Goal: Check status: Check status

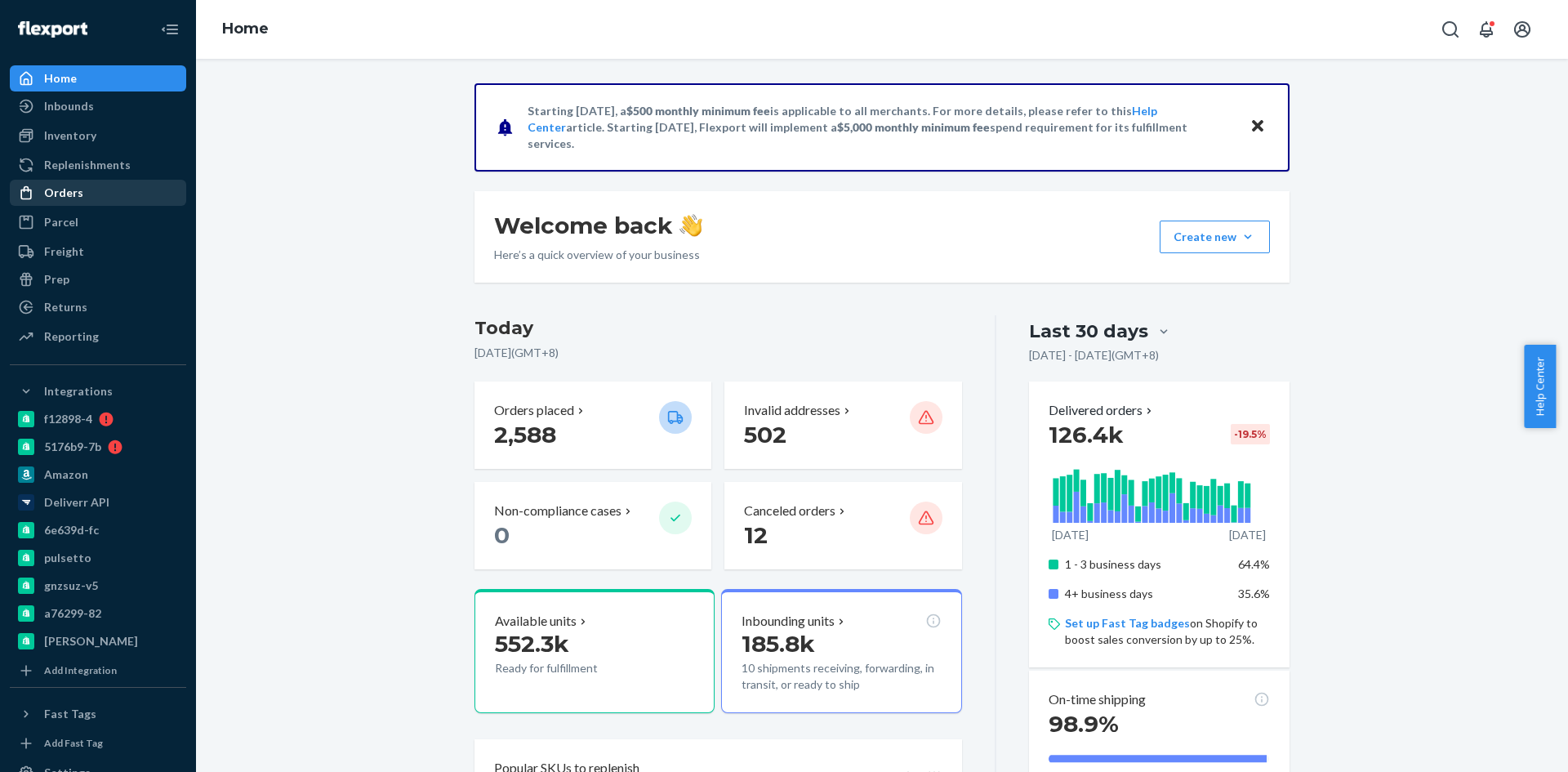
click at [69, 194] on div "Orders" at bounding box center [64, 193] width 39 height 16
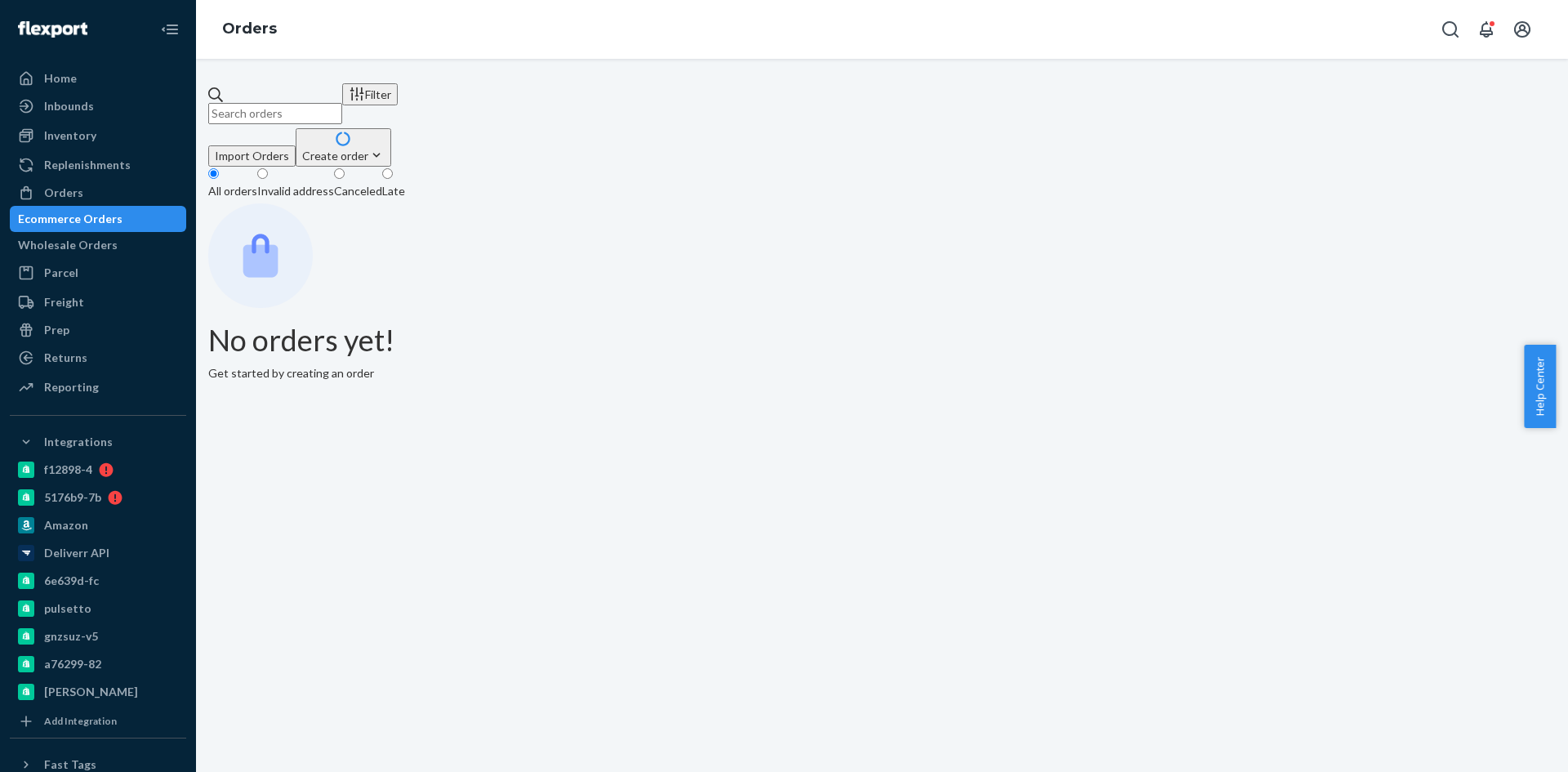
click at [343, 103] on input "text" at bounding box center [274, 113] width 134 height 21
paste input "2486657"
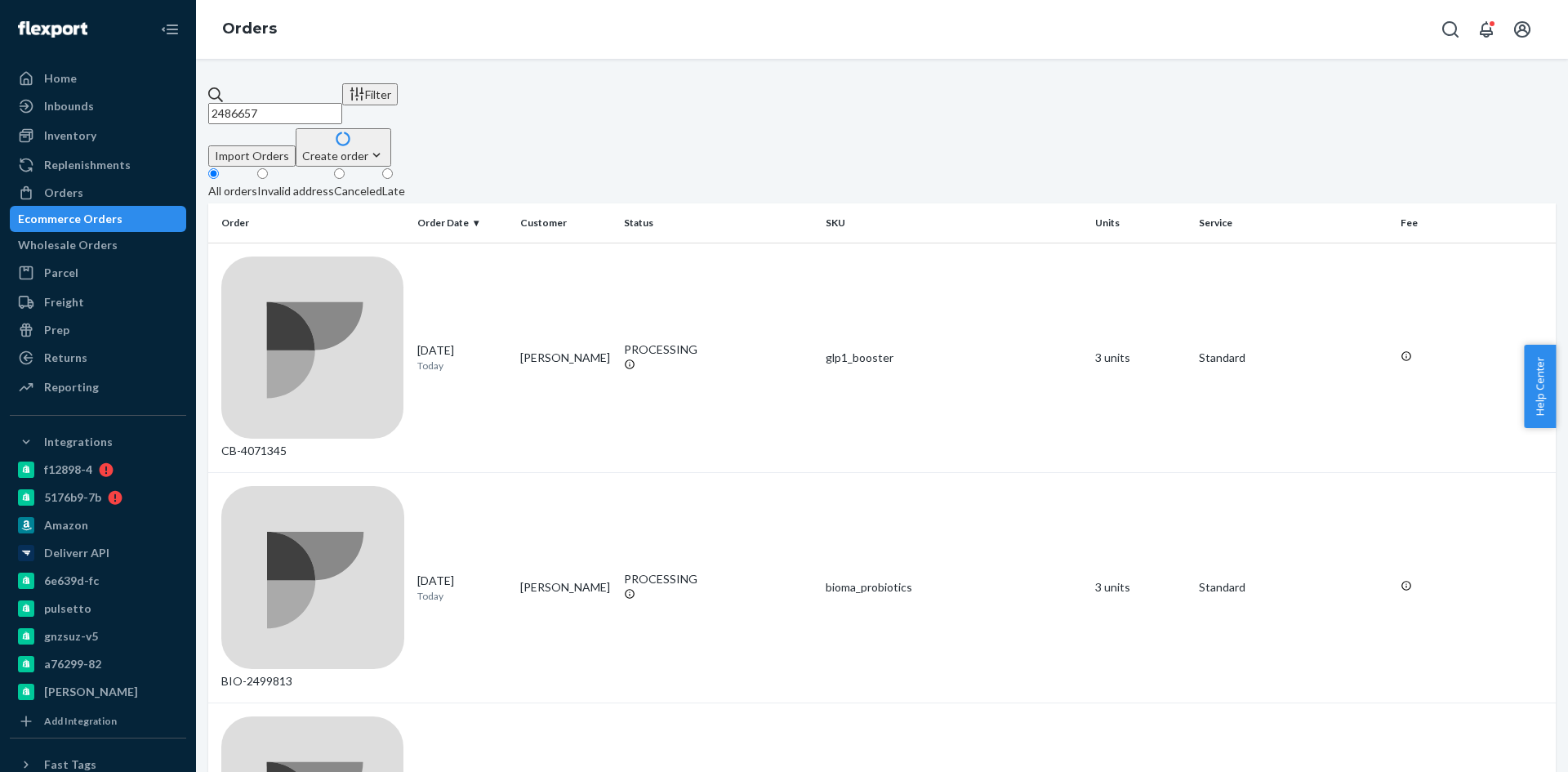
click at [260, 103] on input "2486657" at bounding box center [274, 113] width 134 height 21
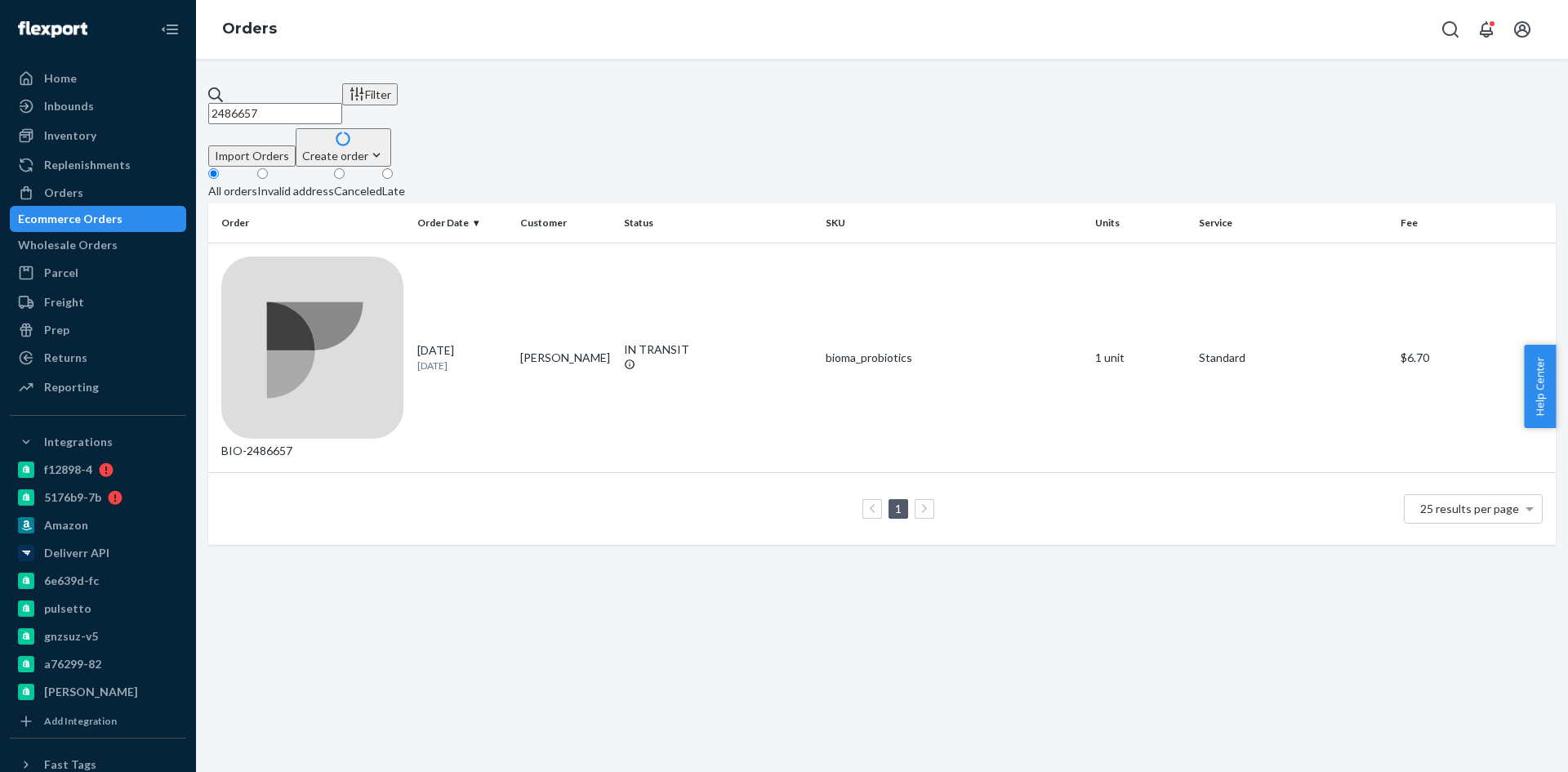
type input "2486657"
click at [291, 243] on td "BIO-2486657" at bounding box center [309, 358] width 203 height 230
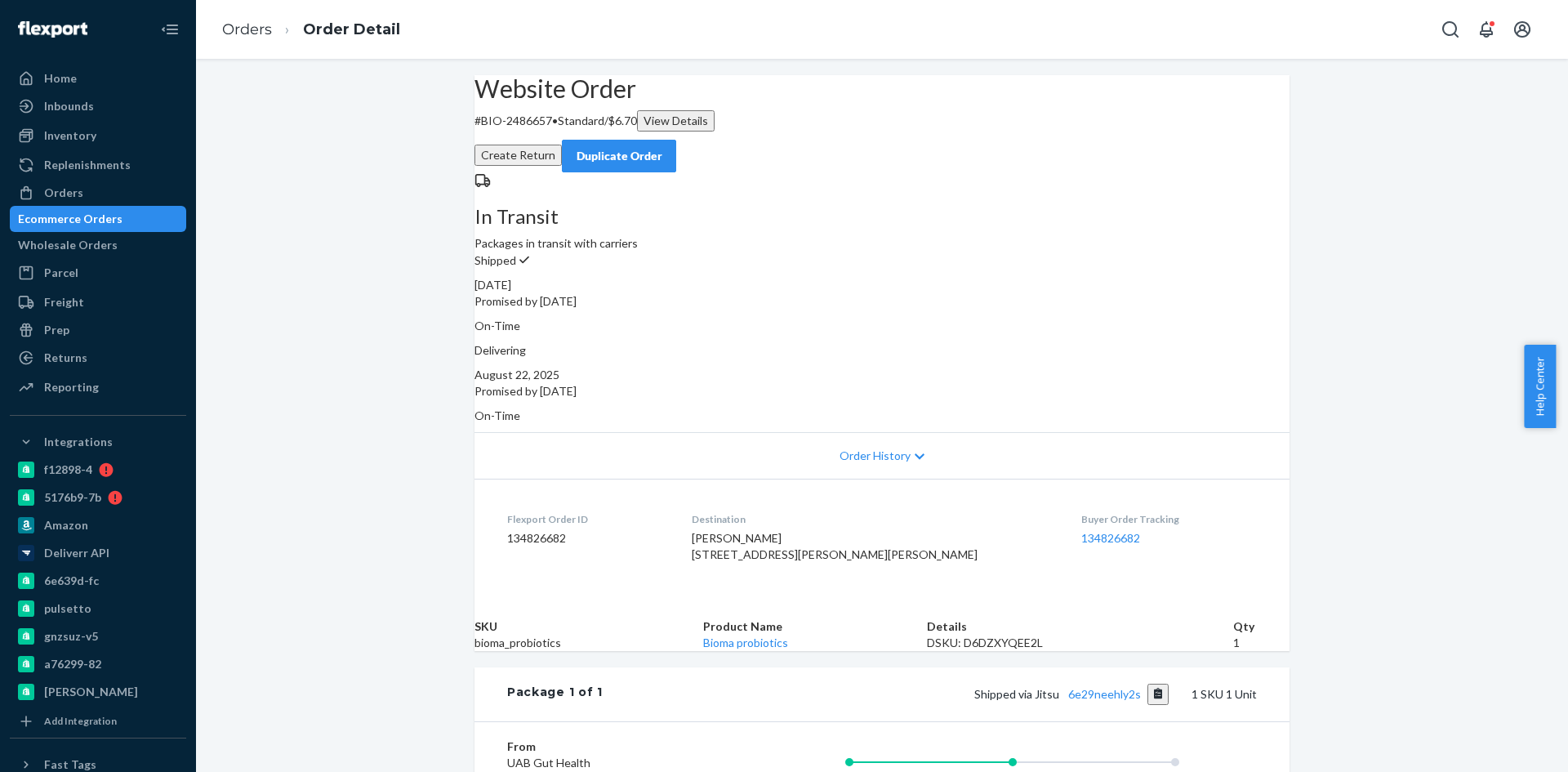
click at [539, 131] on p "# BIO-2486657 • Standard / $6.70 View Details" at bounding box center [882, 120] width 815 height 21
copy p "BIO-2486657"
drag, startPoint x: 539, startPoint y: 162, endPoint x: 512, endPoint y: 159, distance: 27.2
click at [512, 131] on p "# BIO-2486657 • Standard / $6.70 View Details" at bounding box center [882, 120] width 815 height 21
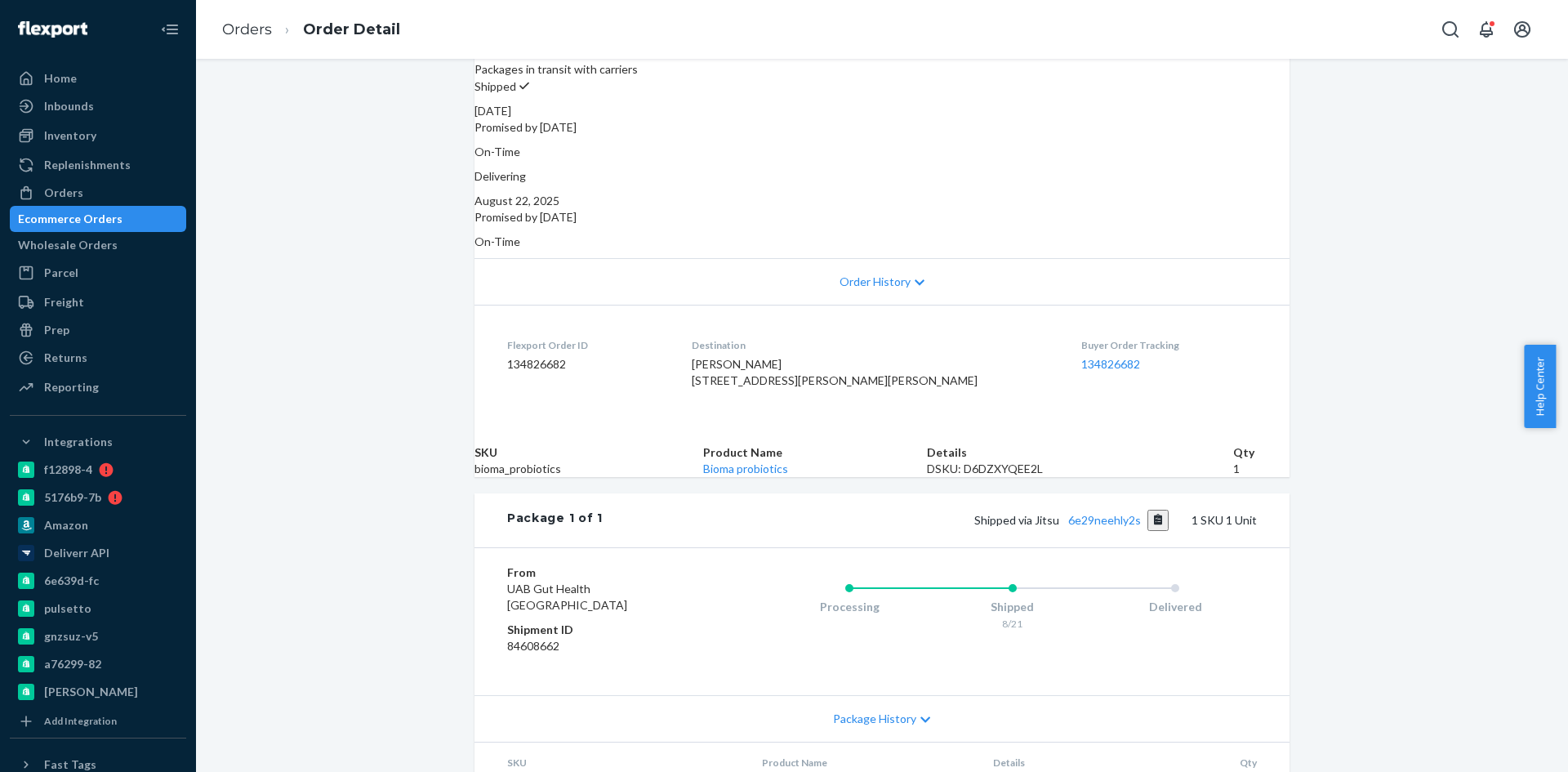
scroll to position [326, 0]
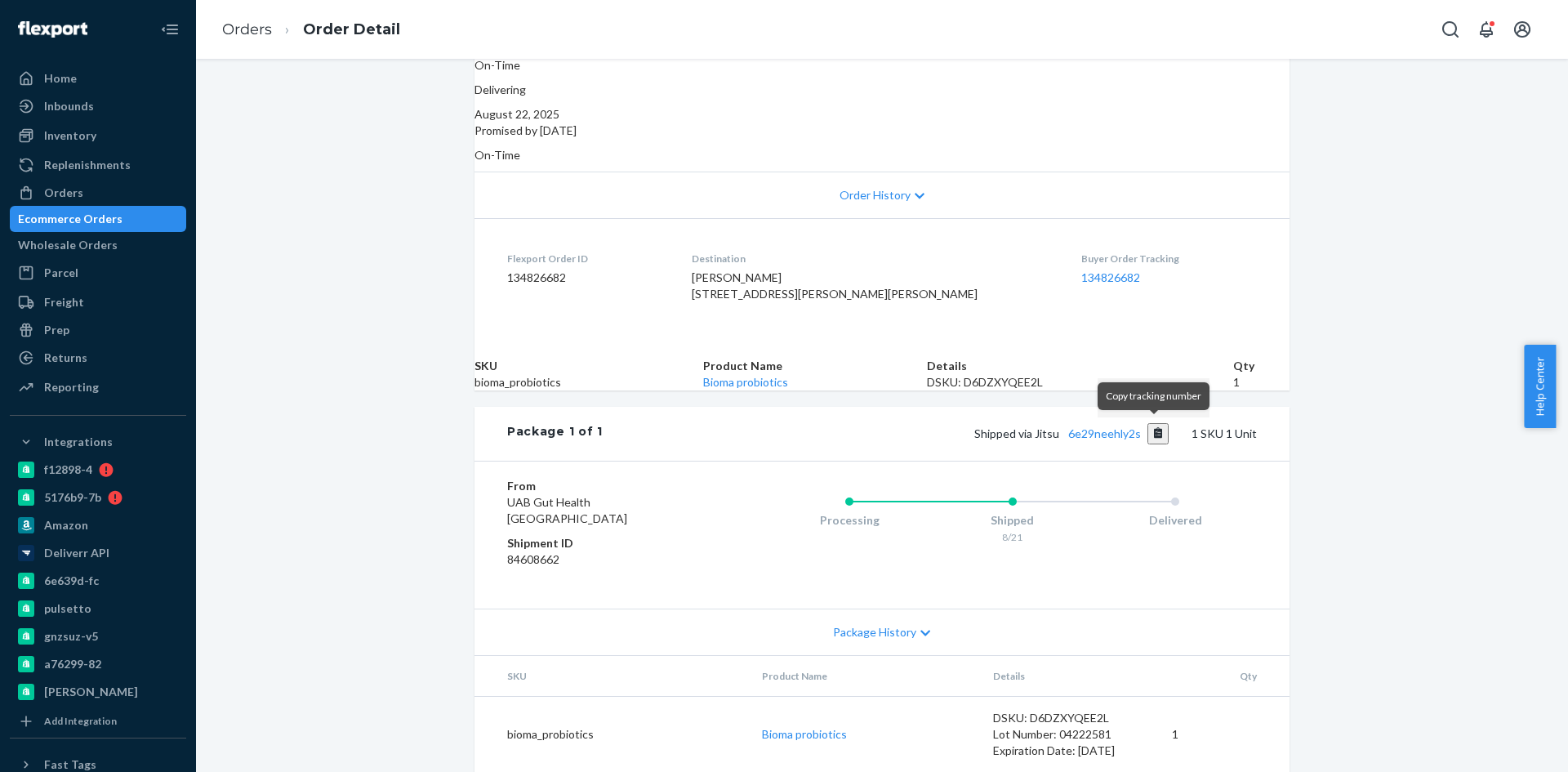
click at [1151, 427] on button "Copy tracking number" at bounding box center [1158, 433] width 22 height 21
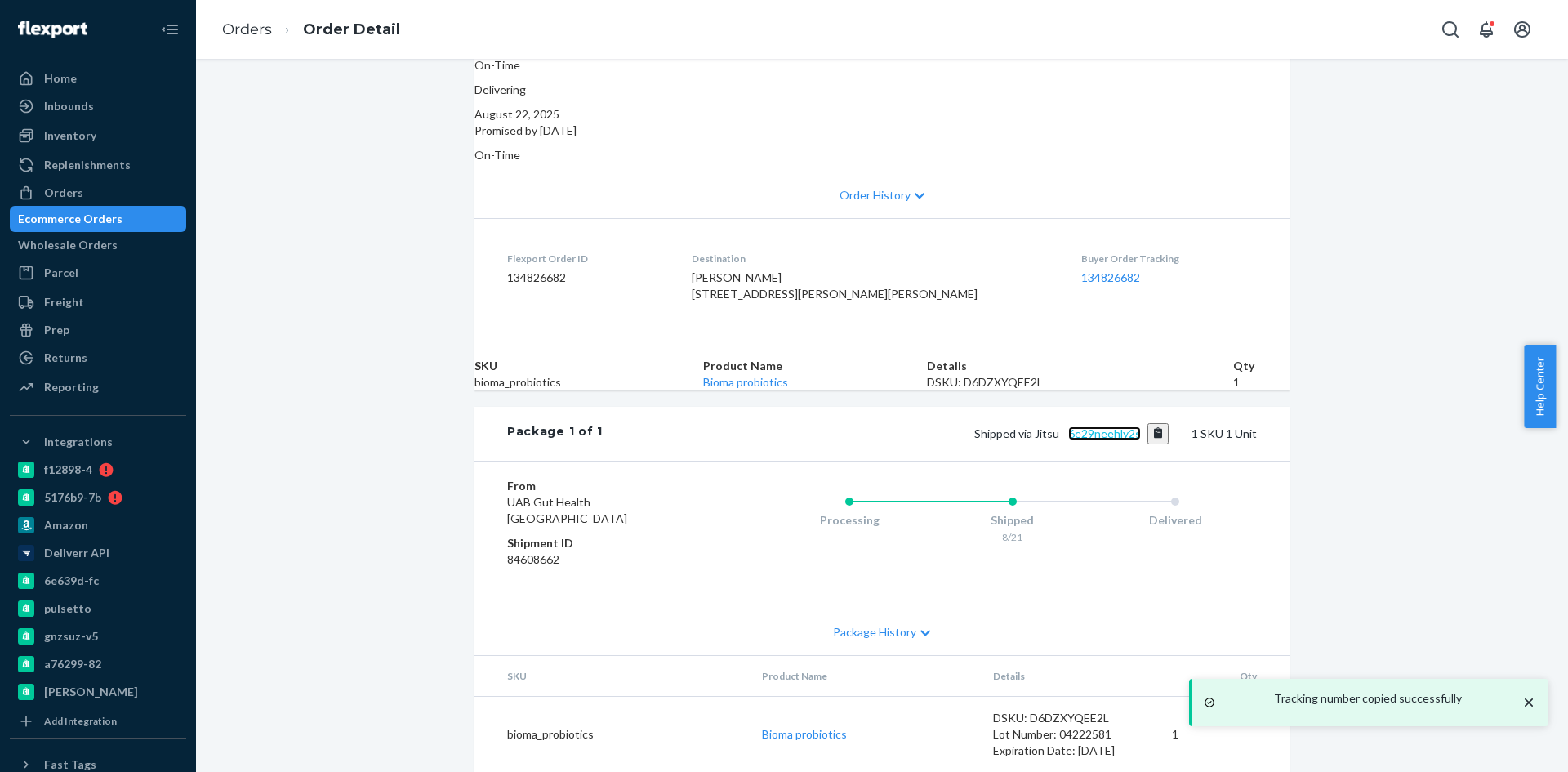
click at [1095, 426] on link "6e29neehly2s" at bounding box center [1104, 433] width 72 height 14
click at [87, 216] on div "Ecommerce Orders" at bounding box center [70, 218] width 105 height 16
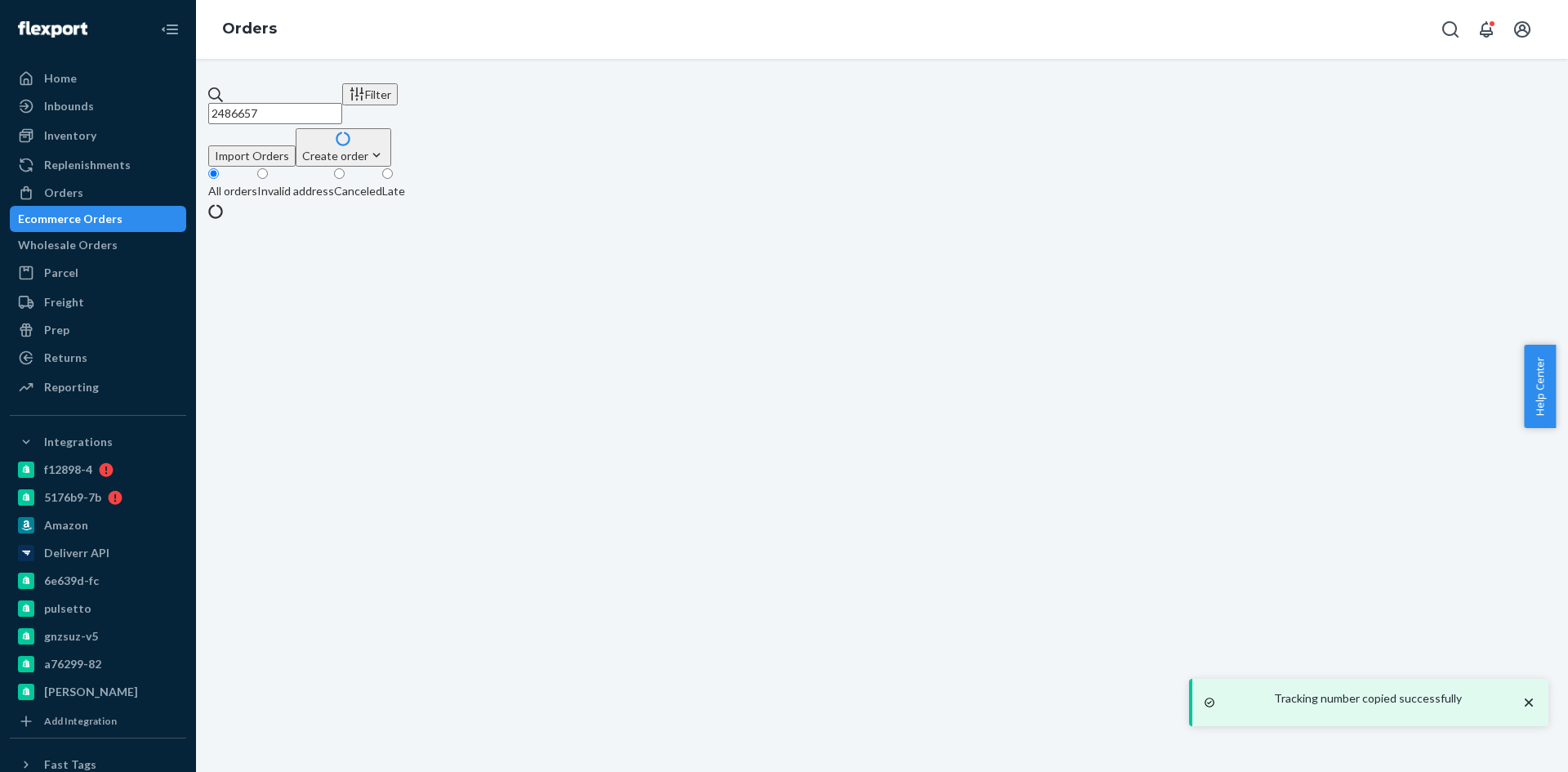
click at [330, 112] on input "2486657" at bounding box center [274, 113] width 134 height 21
click at [336, 103] on input "2486657" at bounding box center [274, 113] width 134 height 21
paste input "074158"
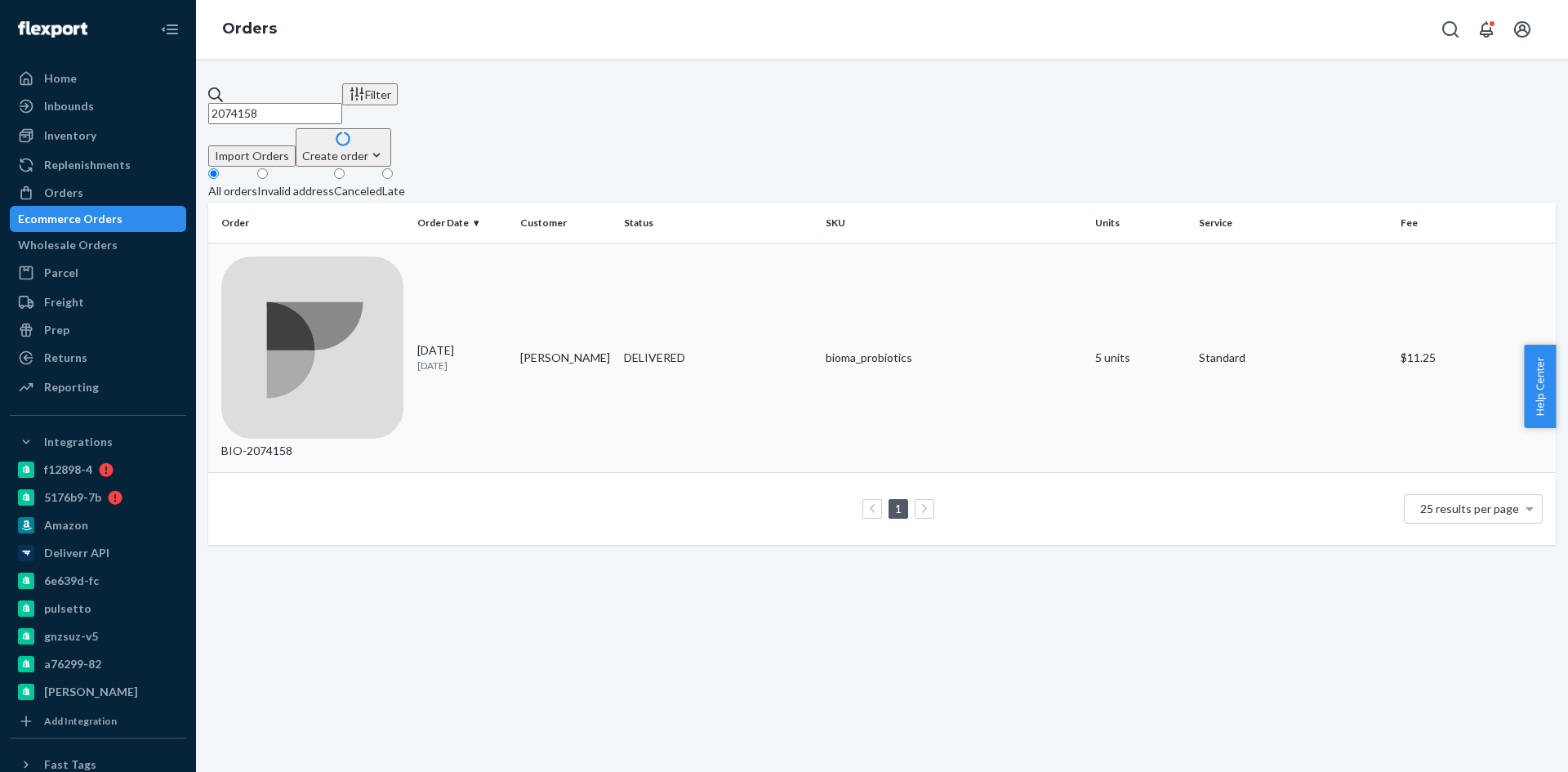
type input "2074158"
click at [299, 256] on div "BIO-2074158" at bounding box center [313, 358] width 183 height 204
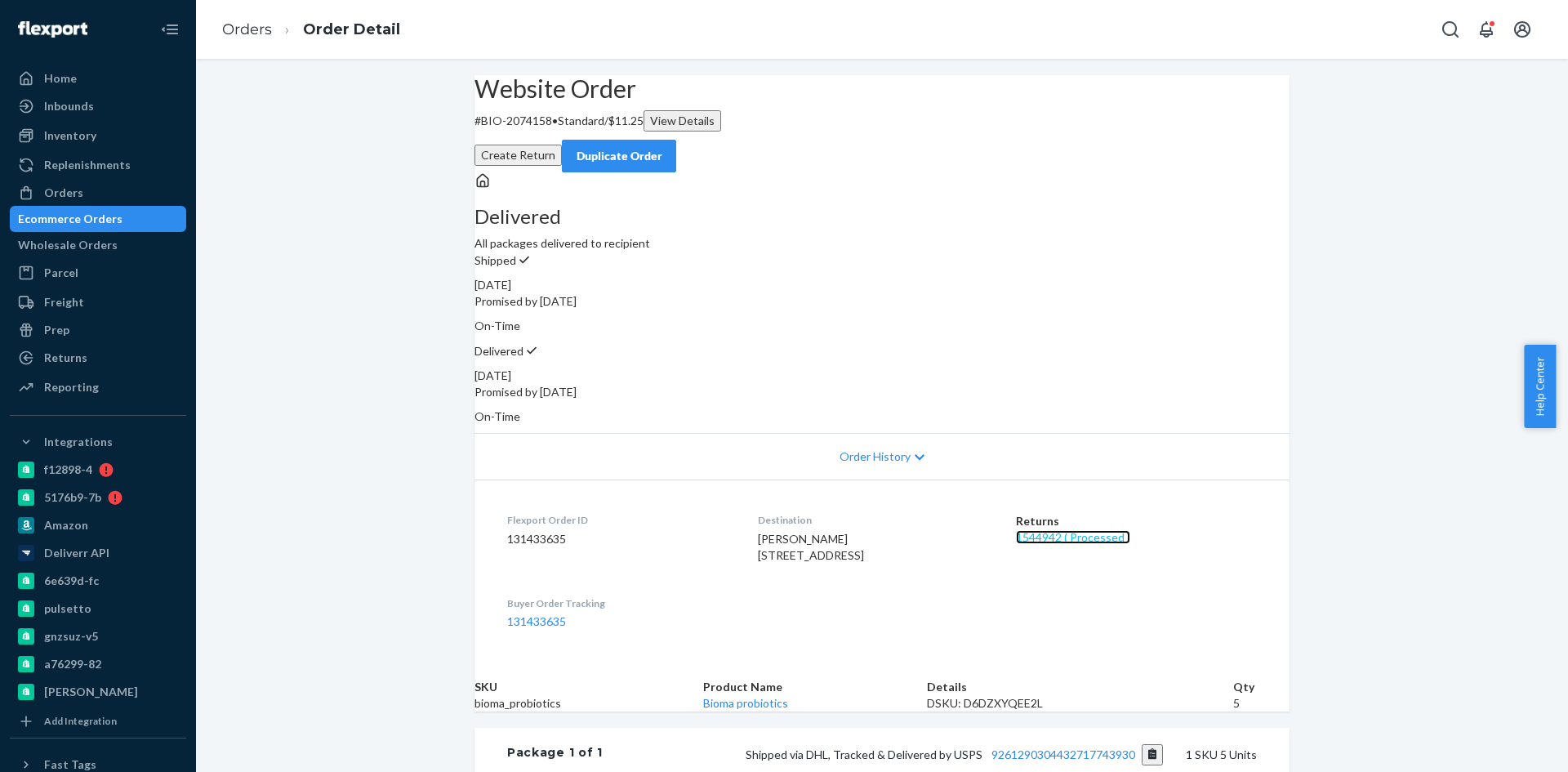
click at [1056, 530] on link "1544942 ( Processed )" at bounding box center [1073, 537] width 114 height 14
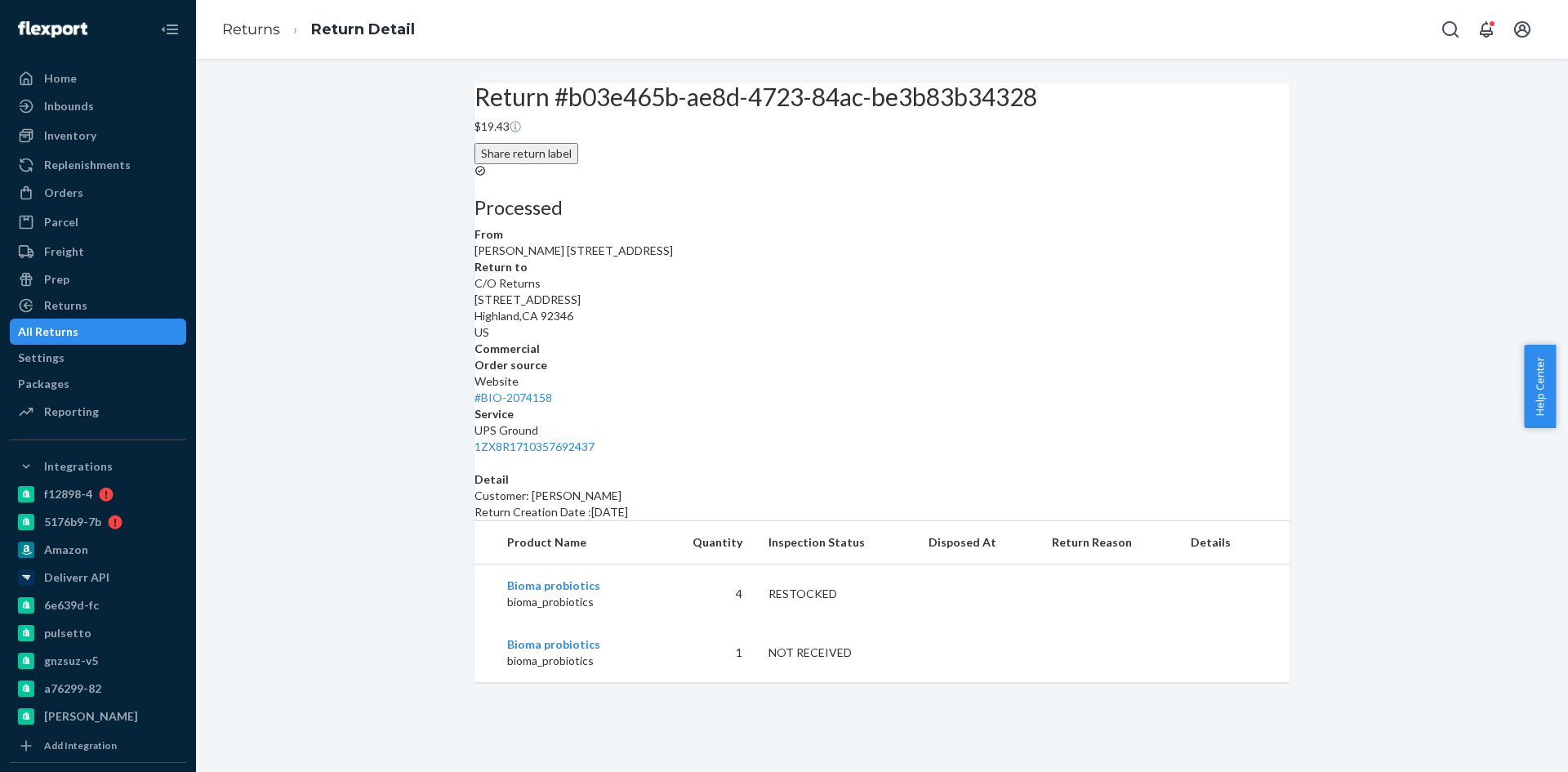
scroll to position [60, 0]
click at [66, 191] on div "Orders" at bounding box center [64, 193] width 39 height 16
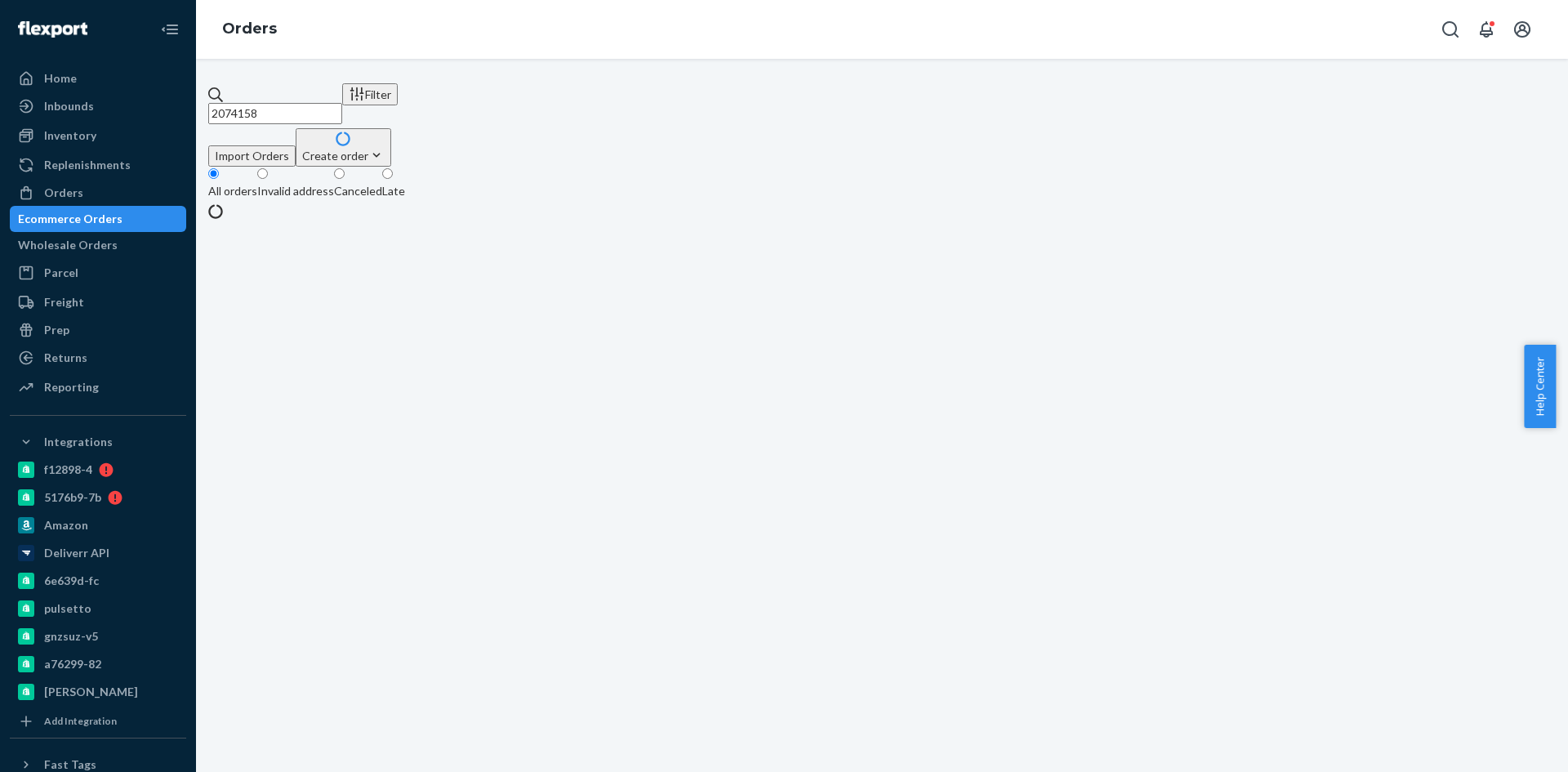
click at [257, 103] on input "2074158" at bounding box center [274, 113] width 134 height 21
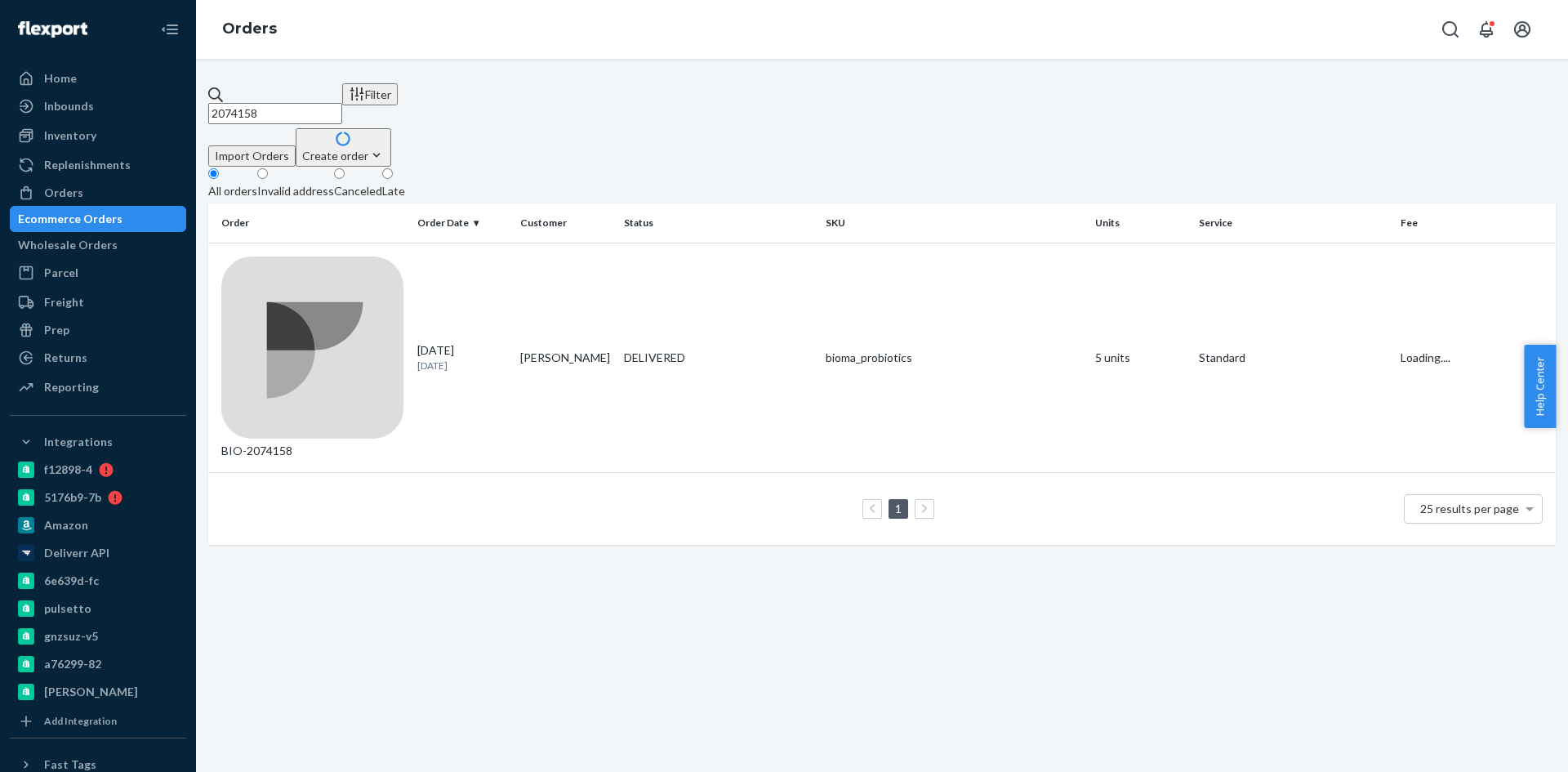
click at [257, 103] on input "2074158" at bounding box center [274, 113] width 134 height 21
paste input "2412390"
type input "2412390"
click at [279, 256] on div "BIO-2412390" at bounding box center [313, 358] width 183 height 204
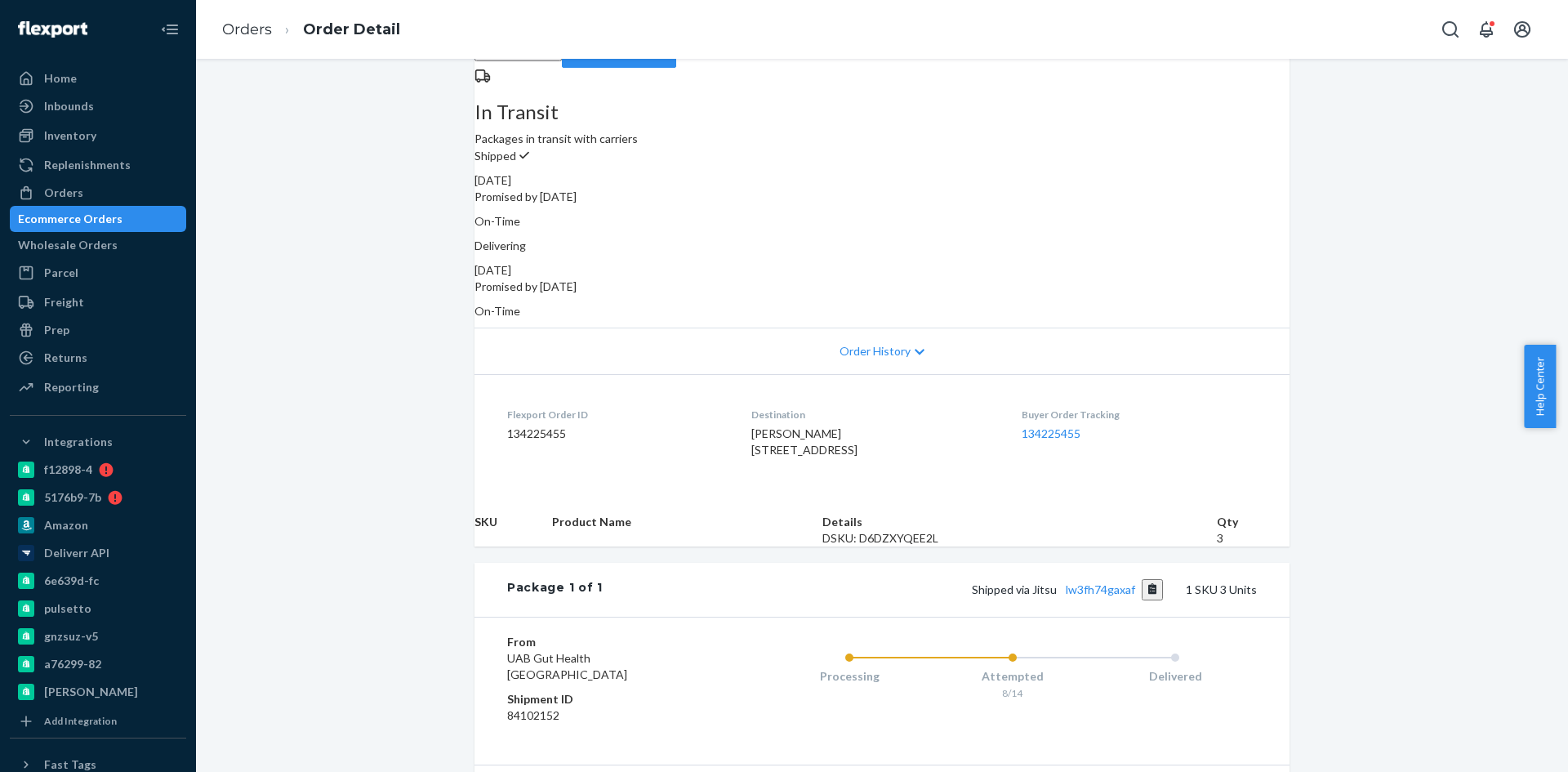
scroll to position [245, 0]
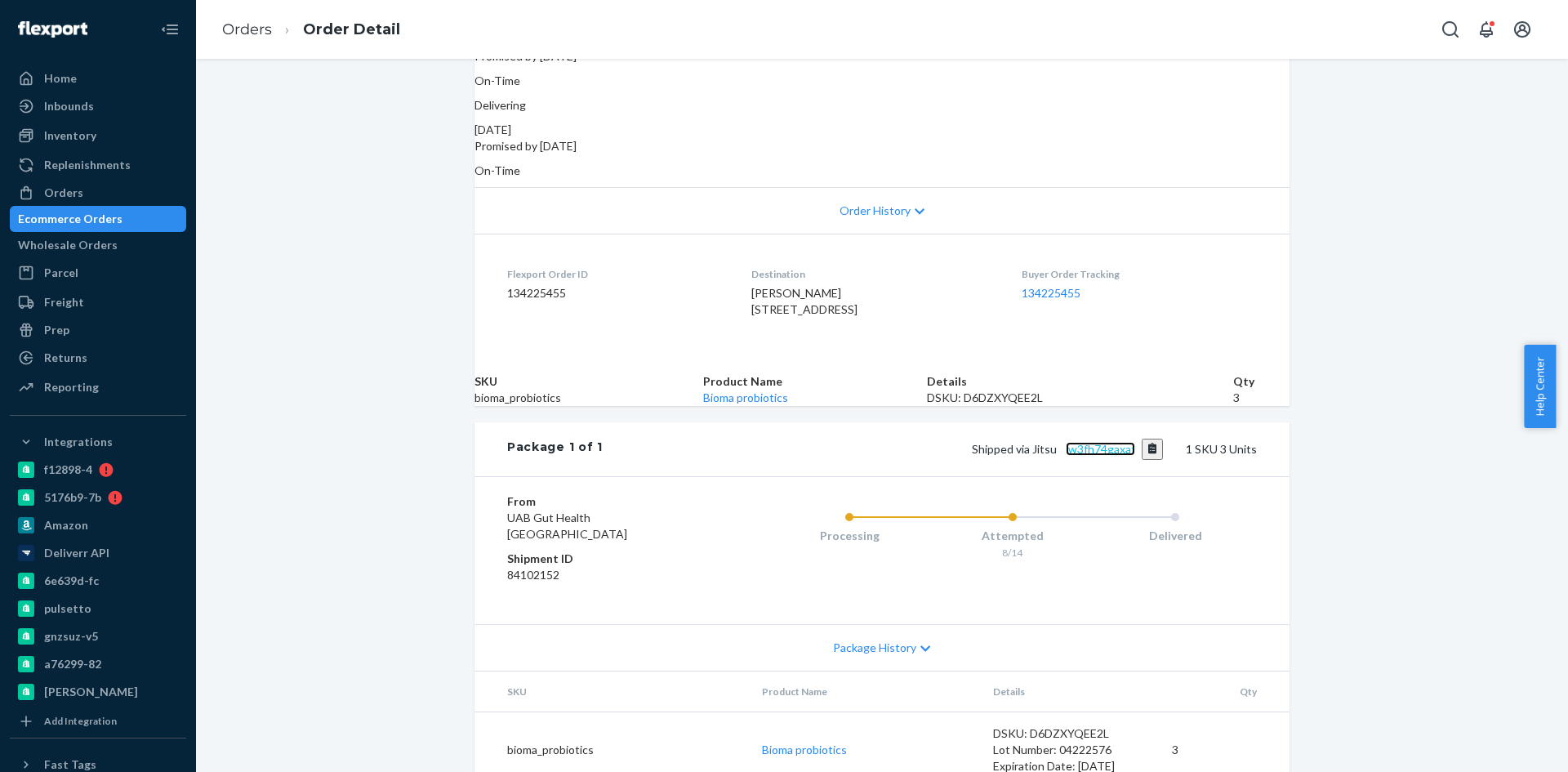
click at [1100, 456] on link "lw3fh74gaxaf" at bounding box center [1100, 448] width 69 height 14
click at [91, 212] on div "Ecommerce Orders" at bounding box center [70, 218] width 105 height 16
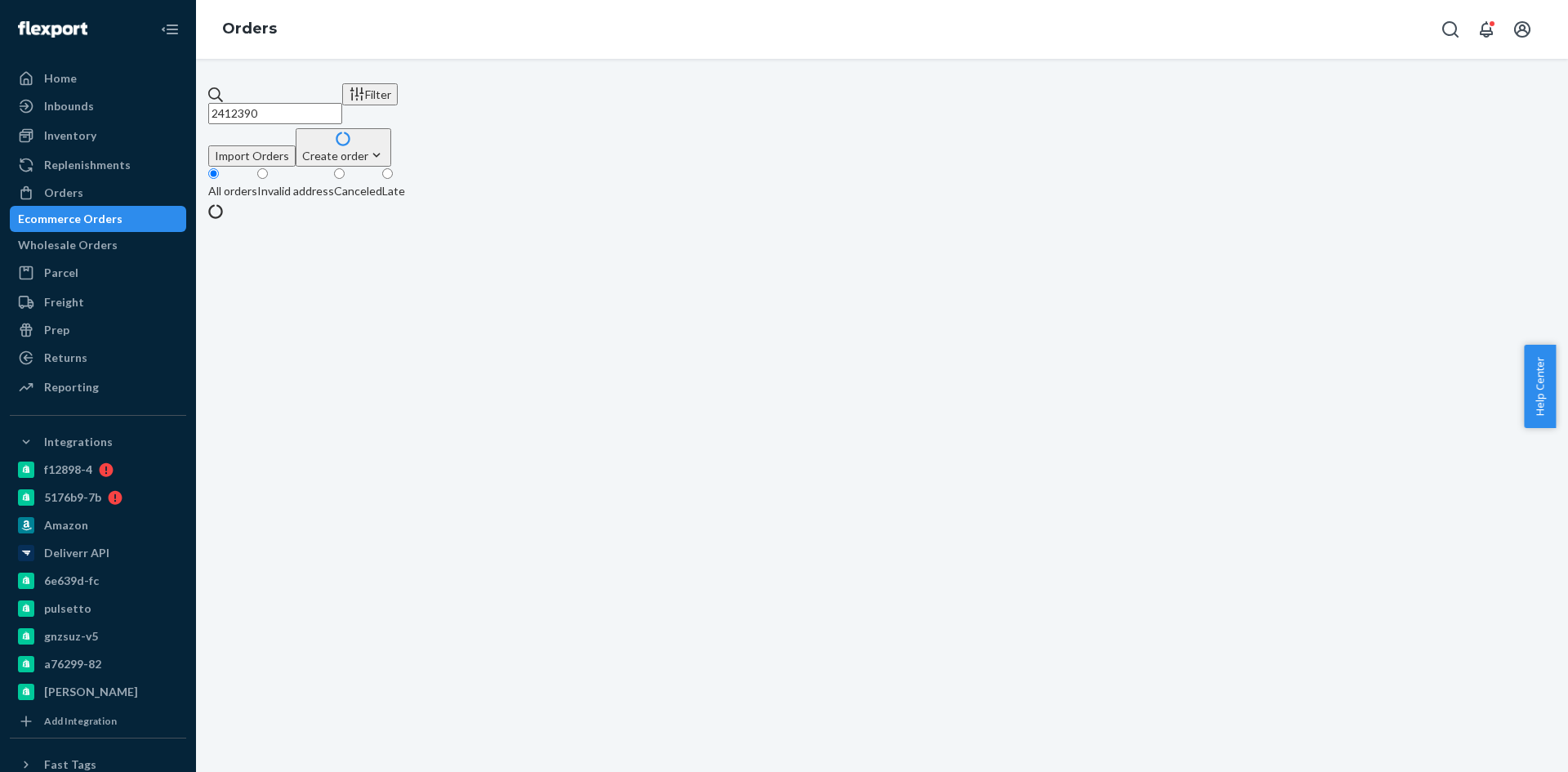
click at [282, 103] on input "2412390" at bounding box center [274, 113] width 134 height 21
paste input "2192732"
click at [283, 103] on input "2412390" at bounding box center [274, 113] width 134 height 21
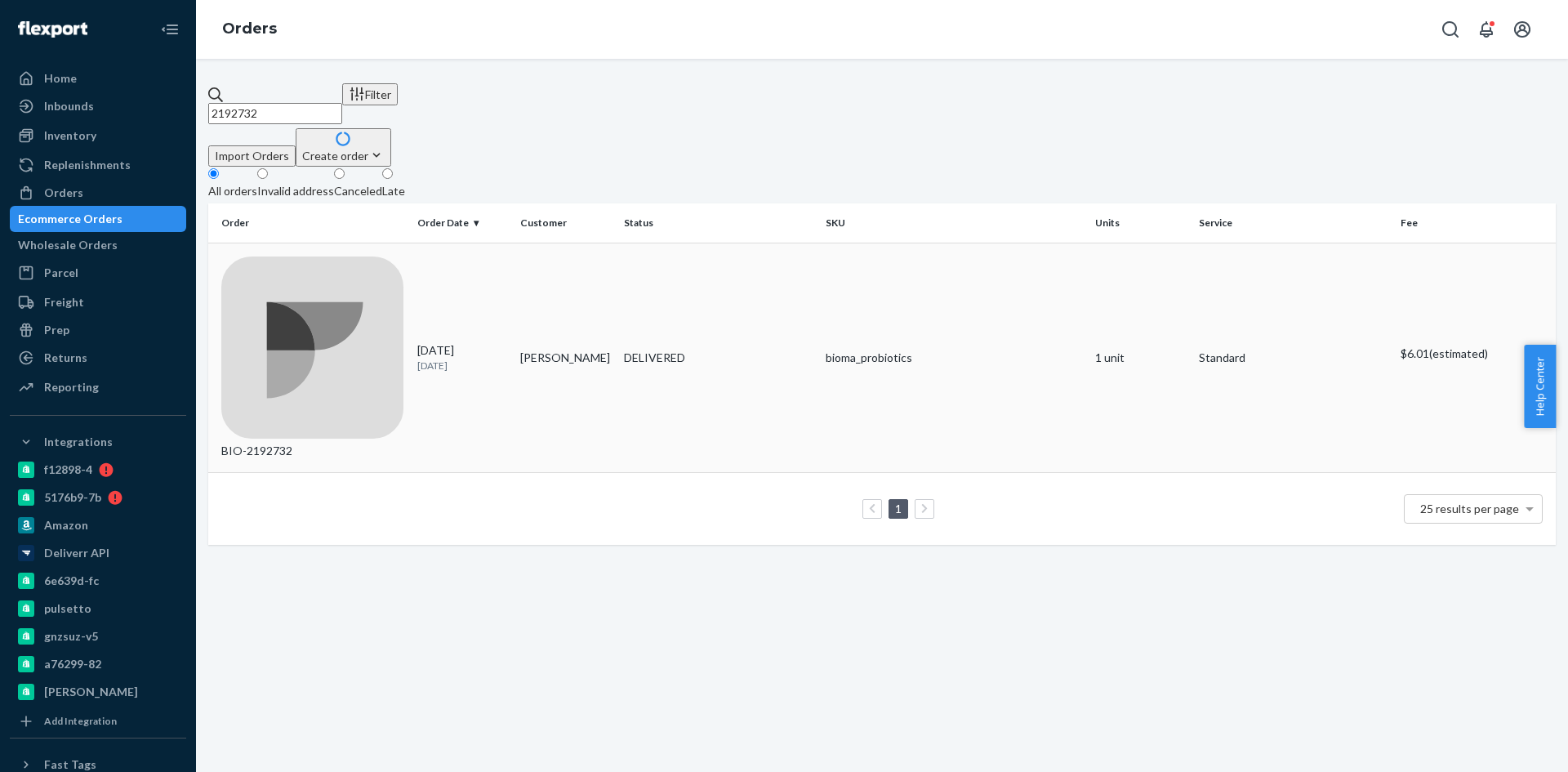
type input "2192732"
click at [296, 256] on div "BIO-2192732" at bounding box center [313, 358] width 183 height 204
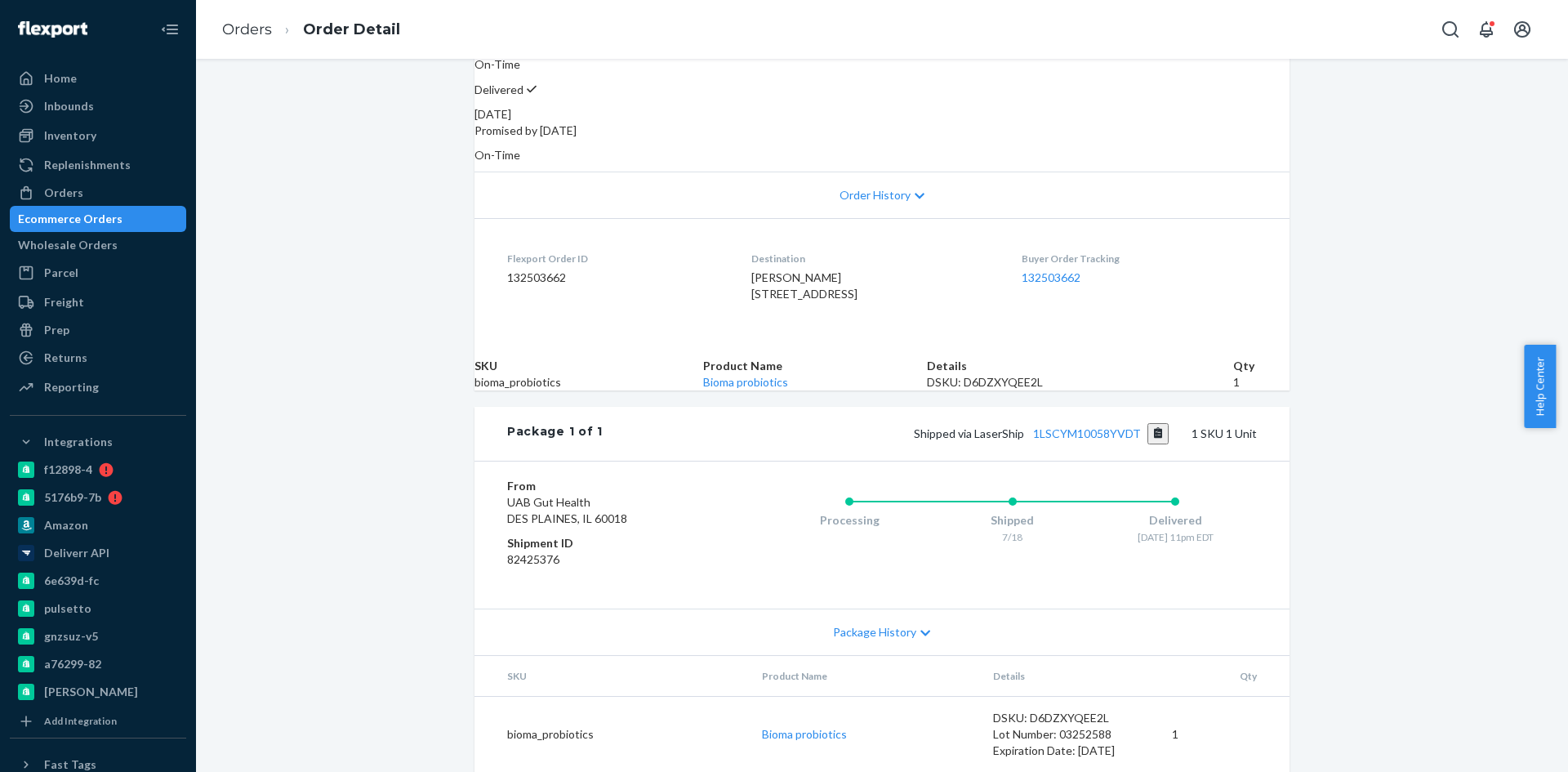
scroll to position [326, 0]
click at [1071, 429] on link "1LSCYM10058YVDT" at bounding box center [1087, 433] width 108 height 14
